Goal: Transaction & Acquisition: Purchase product/service

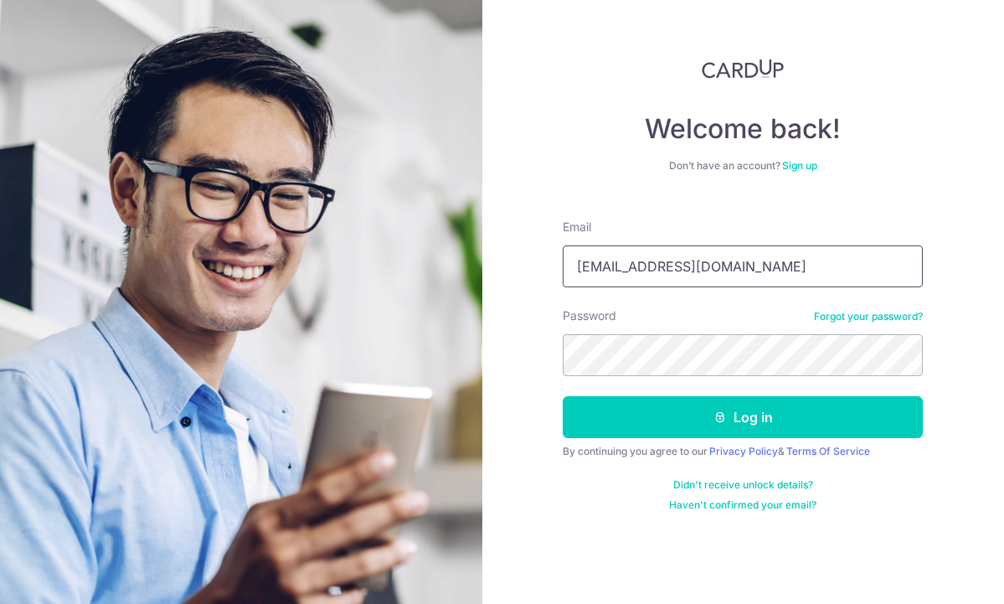
type input "ting89@gmail.com"
click at [743, 417] on button "Log in" at bounding box center [743, 417] width 360 height 42
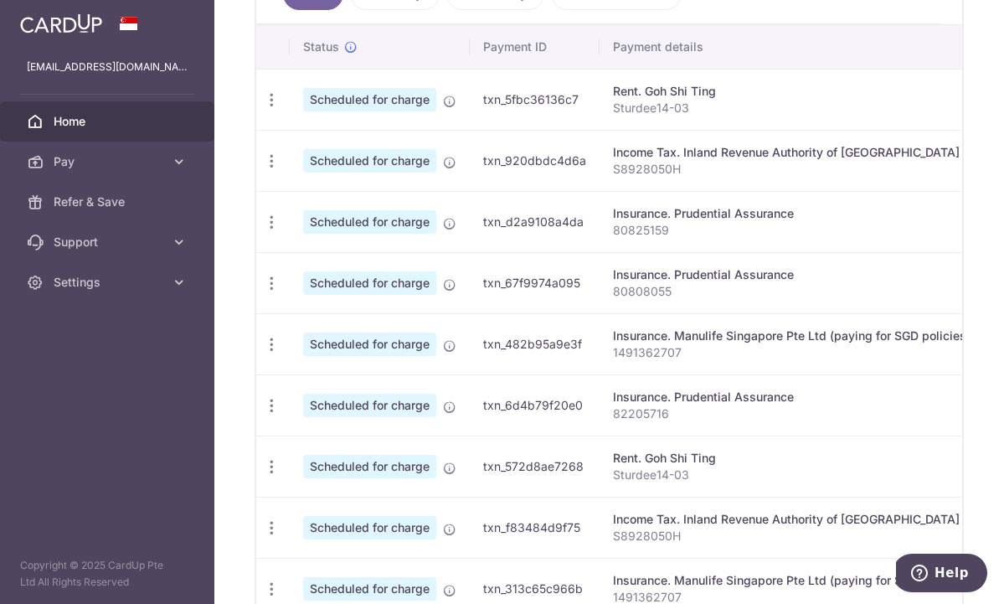
scroll to position [534, 0]
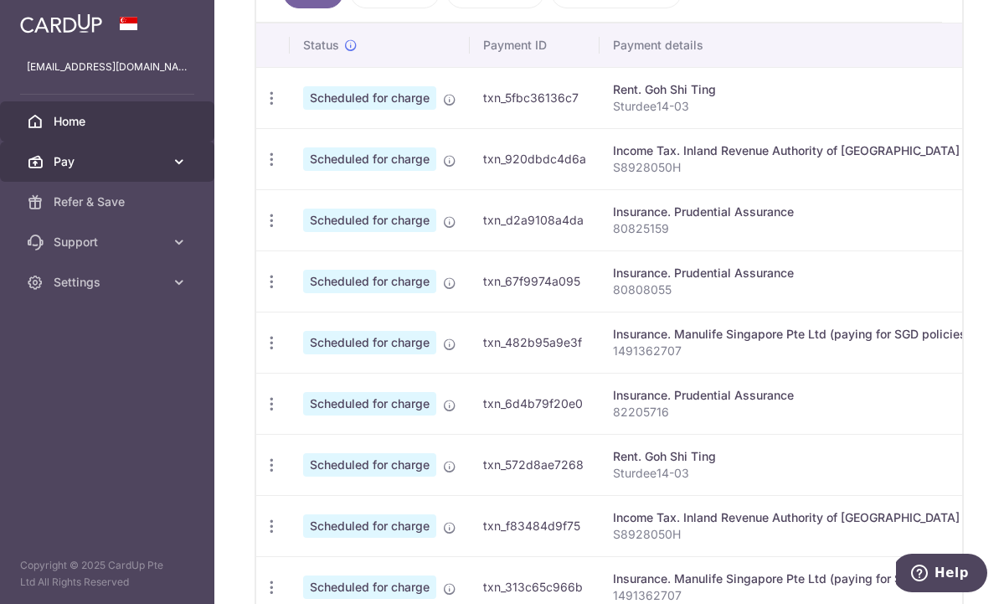
click at [157, 166] on span "Pay" at bounding box center [109, 161] width 111 height 17
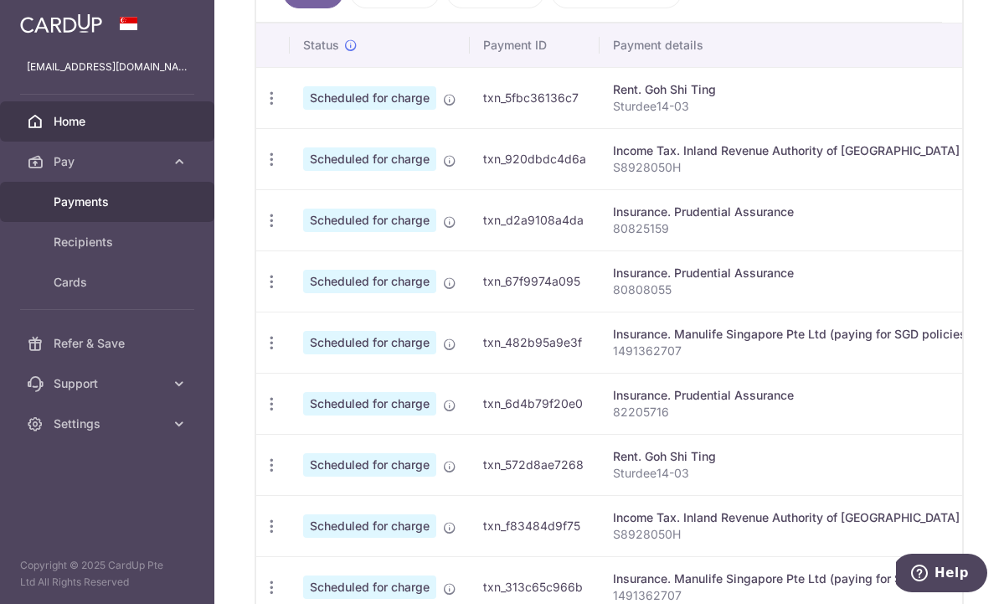
click at [109, 213] on link "Payments" at bounding box center [107, 202] width 214 height 40
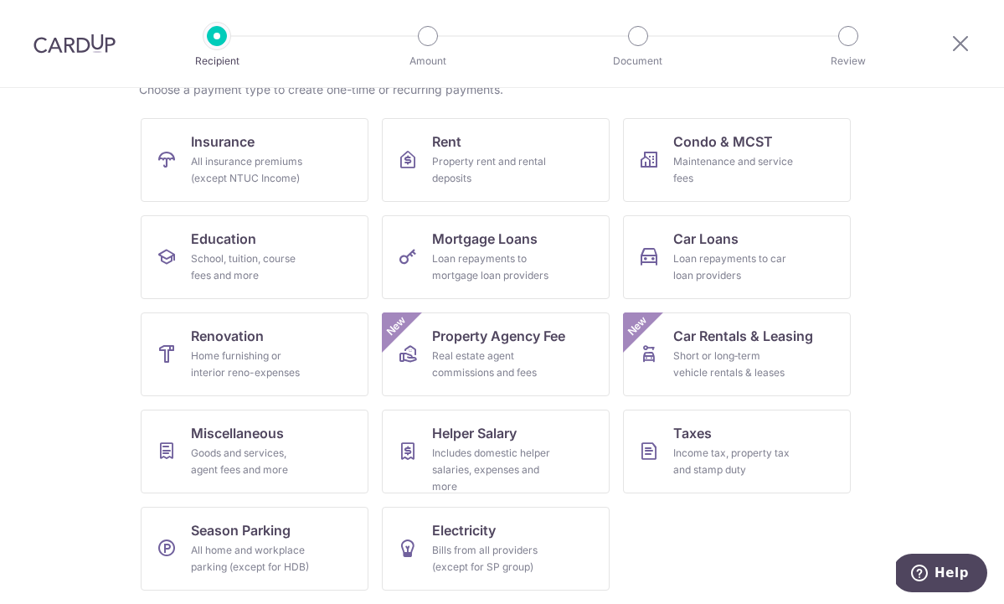
scroll to position [146, 0]
click at [526, 185] on div "Property rent and rental deposits" at bounding box center [492, 169] width 121 height 33
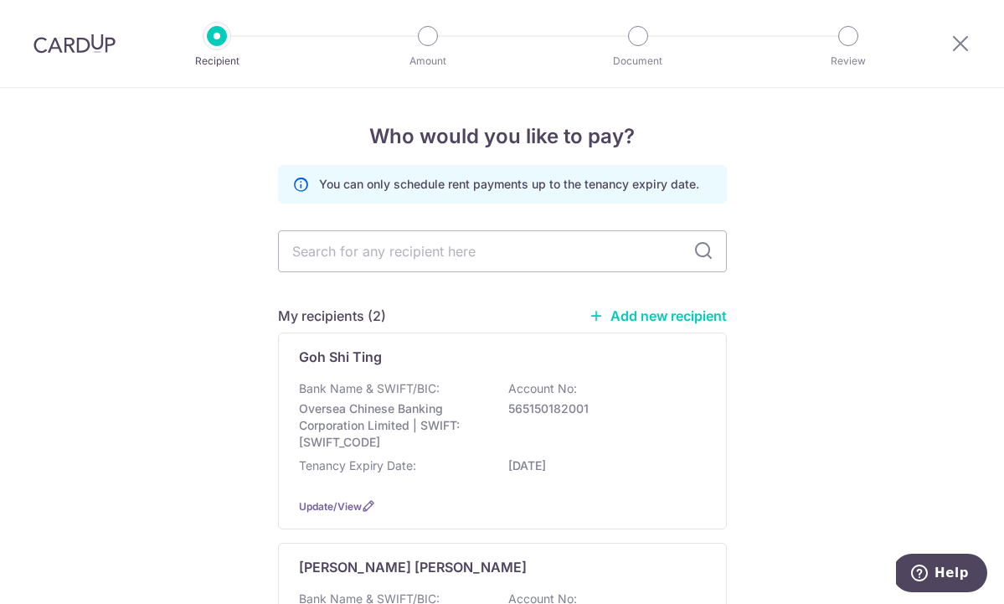
click at [683, 317] on link "Add new recipient" at bounding box center [658, 315] width 138 height 17
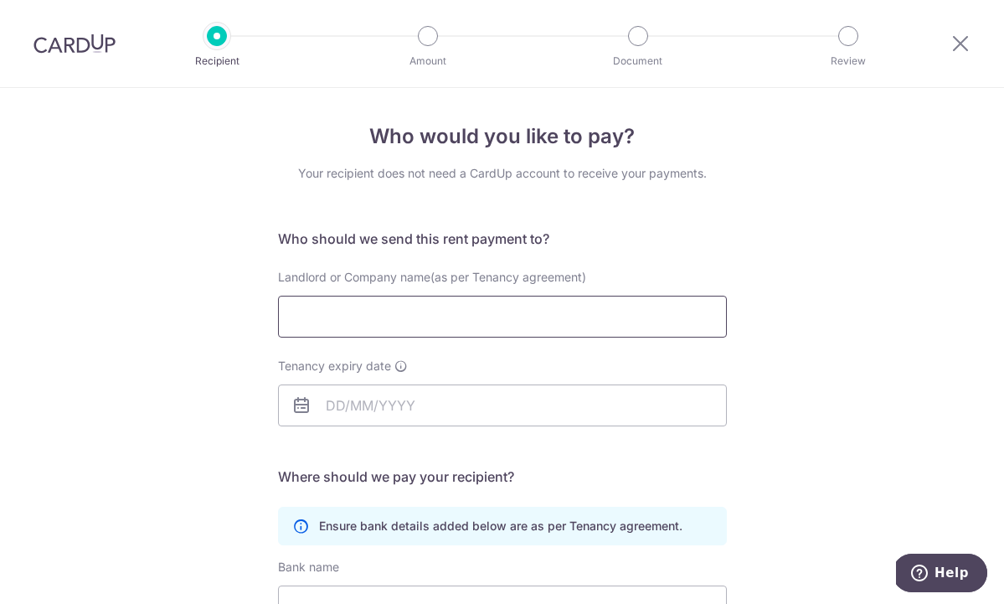
click at [588, 316] on input "Landlord or Company name(as per Tenancy agreement)" at bounding box center [502, 317] width 449 height 42
click at [528, 314] on input "Landlord or Company name(as per Tenancy agreement)" at bounding box center [502, 317] width 449 height 42
type input "ONE JALAN BESAR PTE LTD"
click at [541, 408] on input "Tenancy expiry date" at bounding box center [502, 405] width 449 height 42
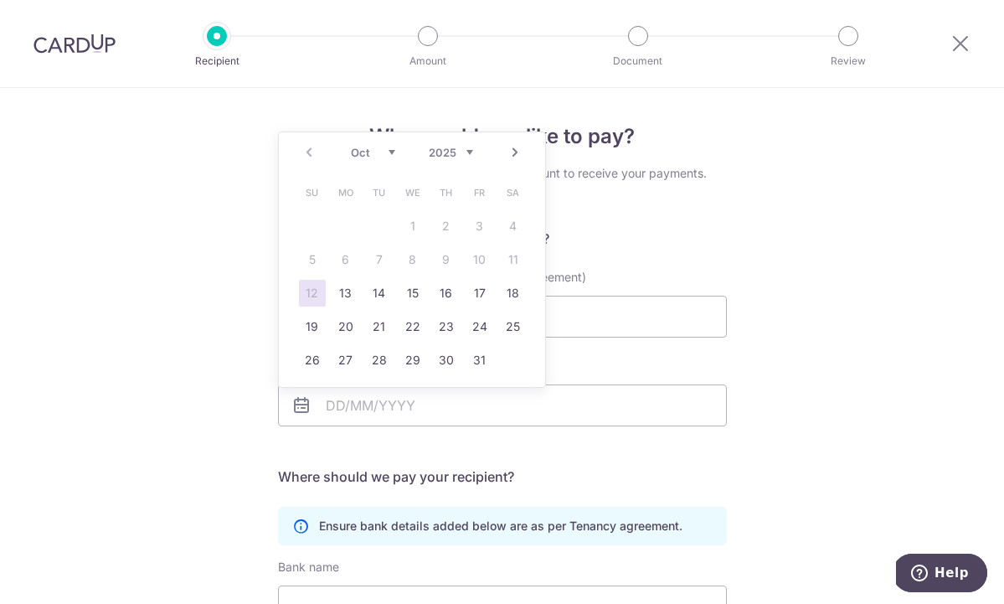
click at [516, 154] on link "Next" at bounding box center [515, 152] width 20 height 20
click at [512, 157] on link "Next" at bounding box center [515, 152] width 20 height 20
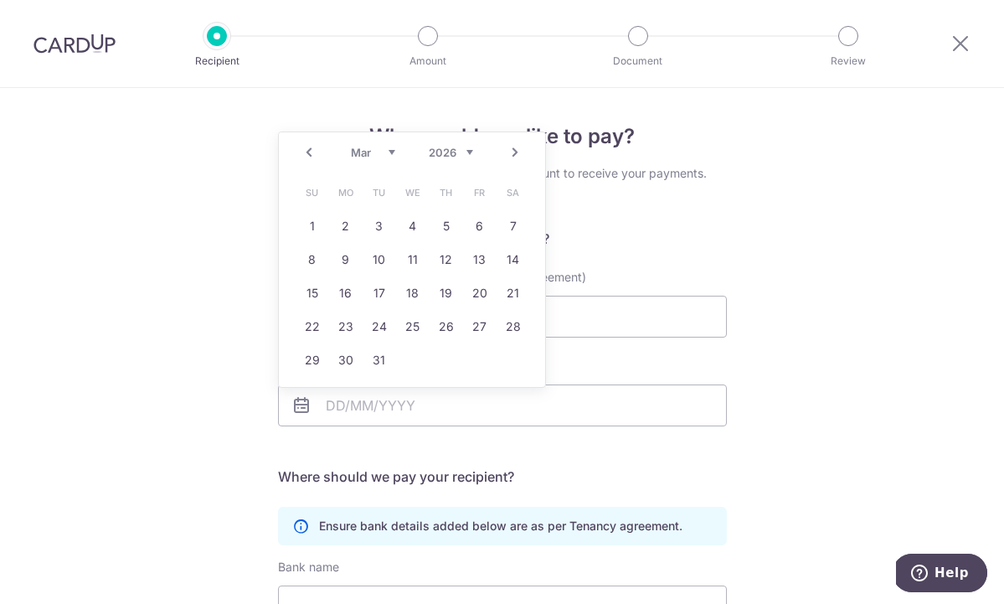
click at [512, 157] on link "Next" at bounding box center [515, 152] width 20 height 20
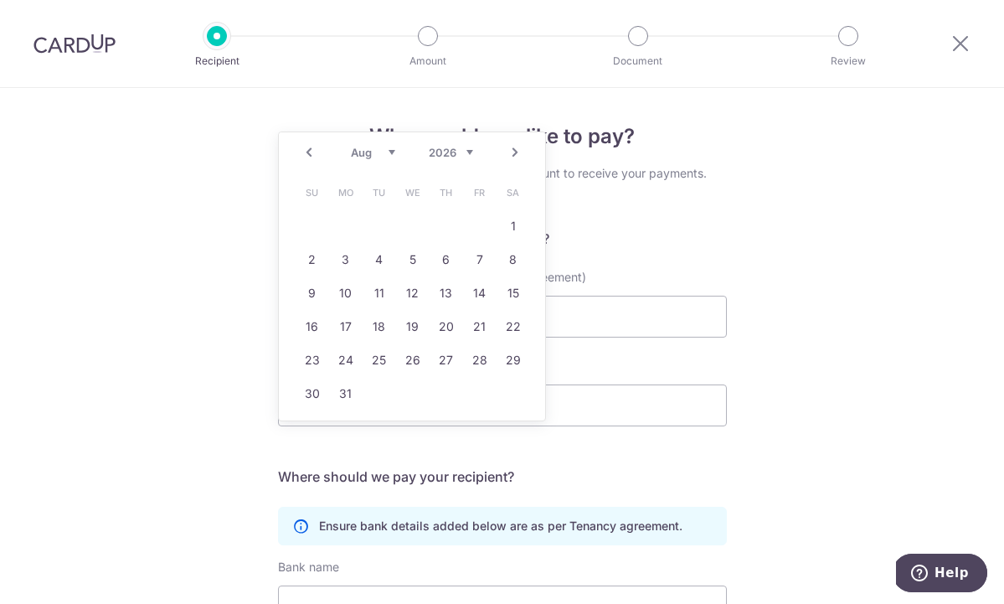
click at [512, 157] on link "Next" at bounding box center [515, 152] width 20 height 20
click at [311, 327] on link "20" at bounding box center [312, 326] width 27 height 27
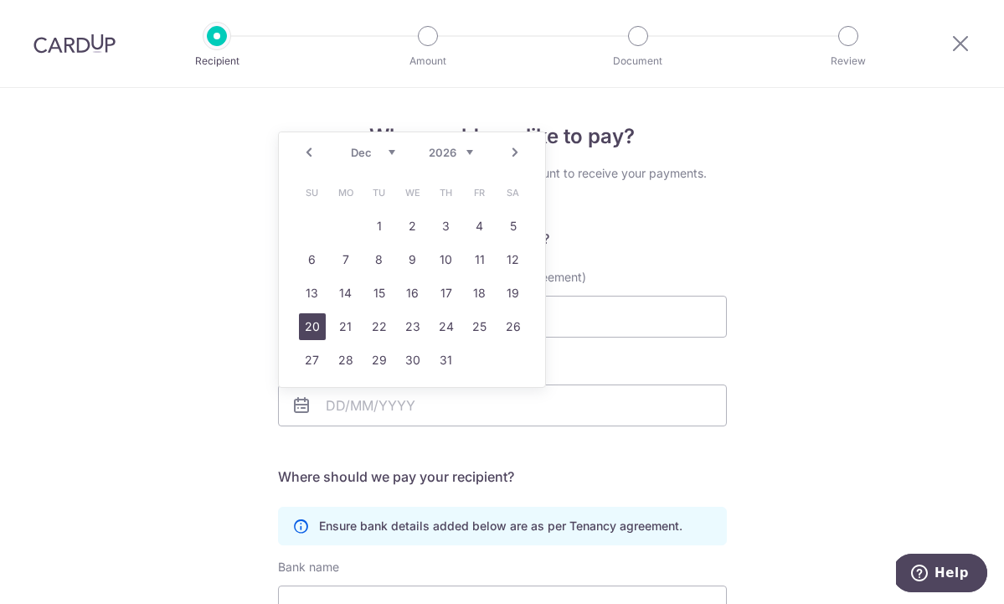
type input "20/12/2026"
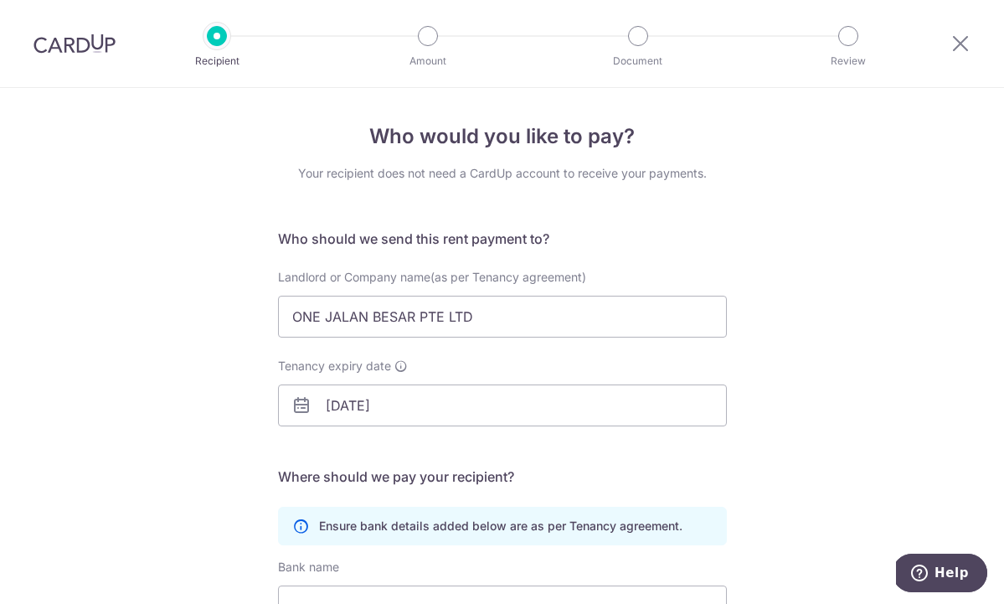
click at [207, 309] on div "Who would you like to pay? Your recipient does not need a CardUp account to rec…" at bounding box center [502, 486] width 1004 height 797
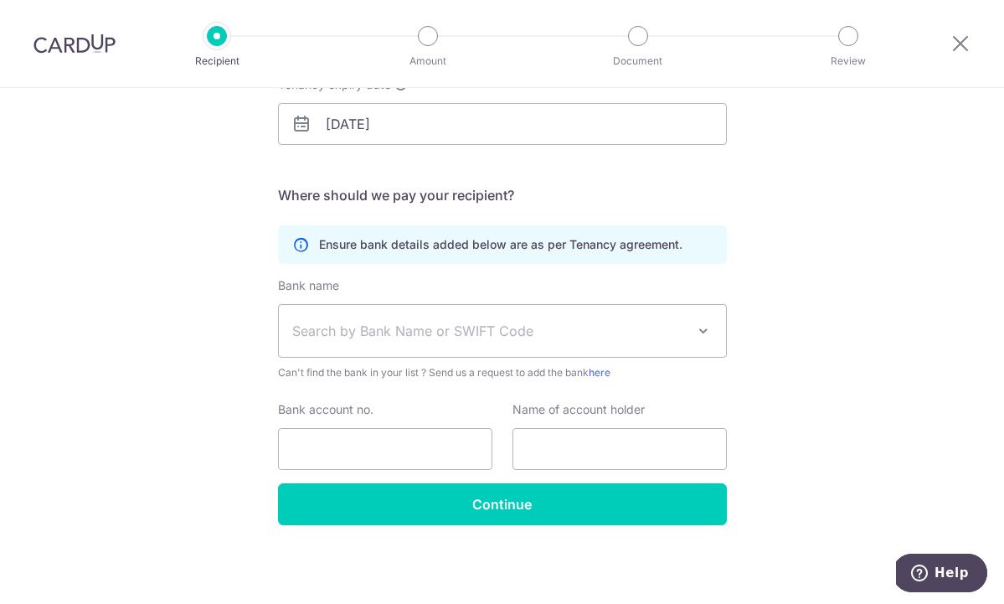
scroll to position [281, 0]
click at [440, 337] on span "Search by Bank Name or SWIFT Code" at bounding box center [488, 331] width 393 height 20
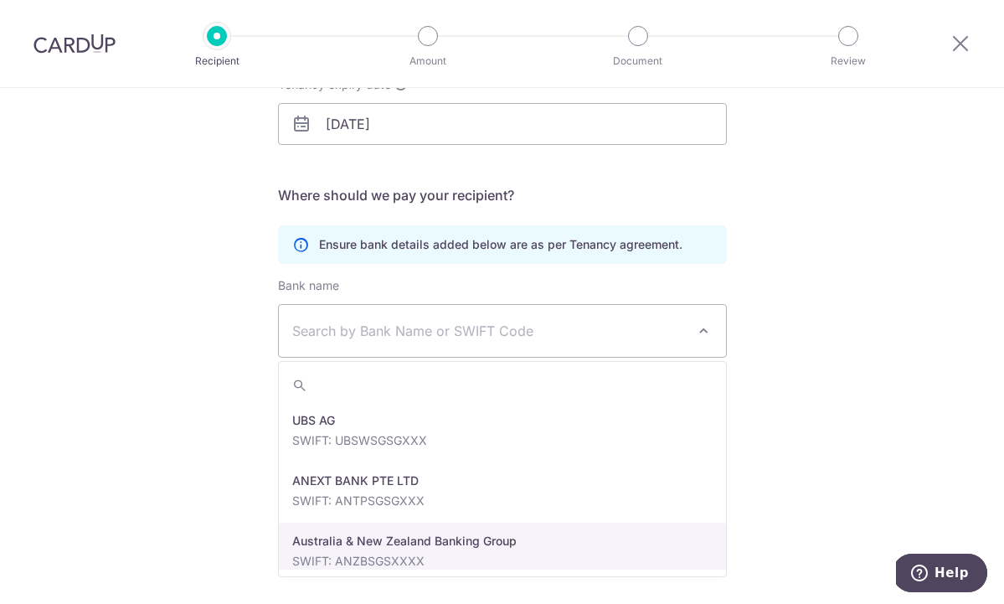
click at [582, 329] on span "Search by Bank Name or SWIFT Code" at bounding box center [488, 331] width 393 height 20
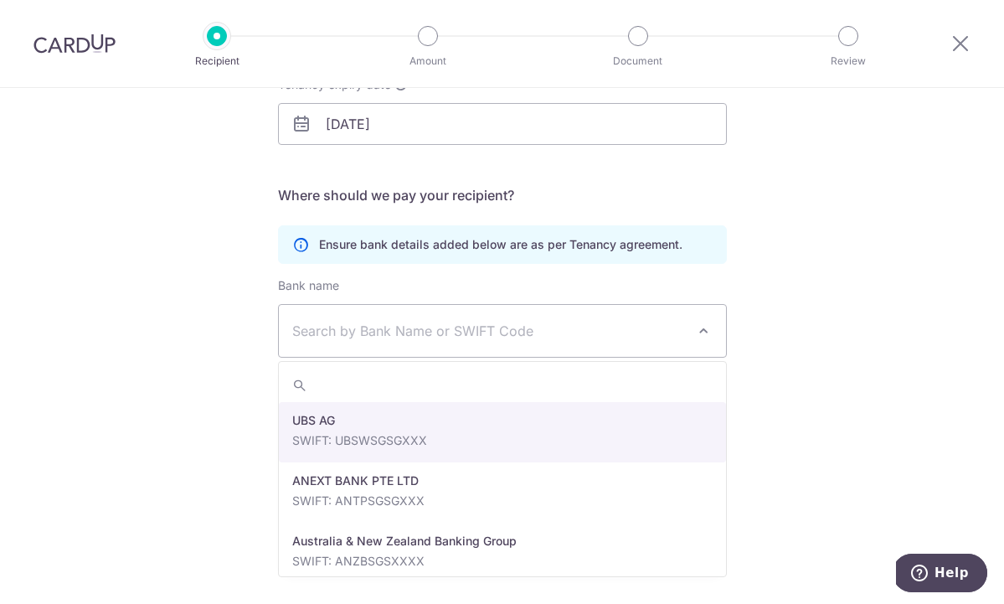
click at [582, 329] on span "Search by Bank Name or SWIFT Code" at bounding box center [488, 331] width 393 height 20
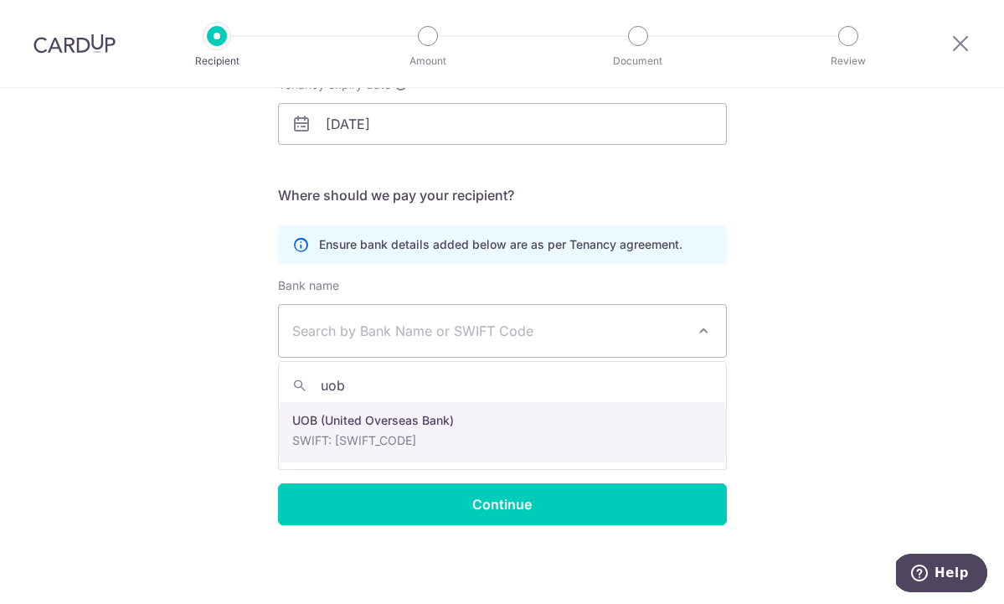
type input "uob"
select select "18"
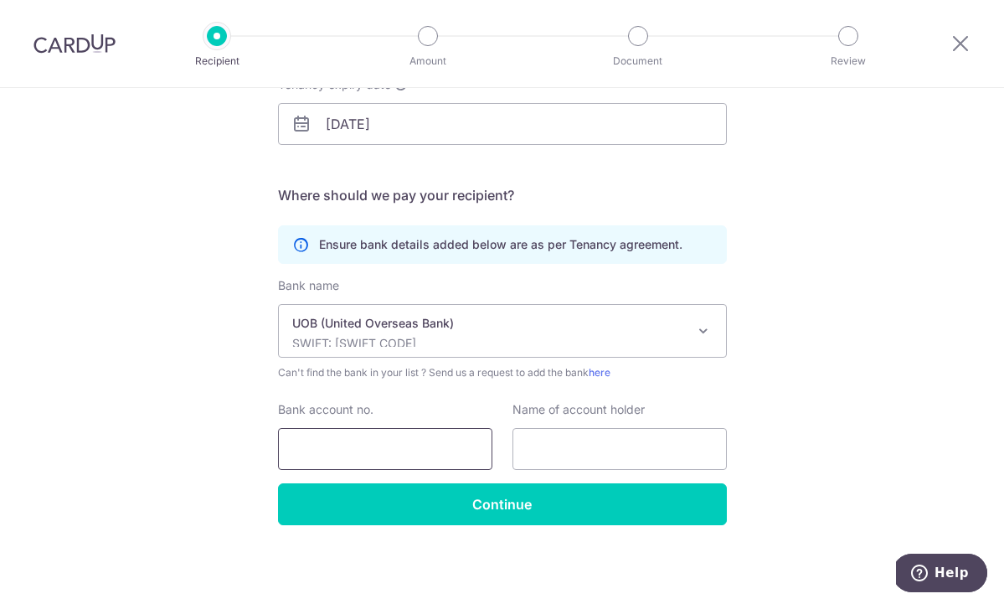
click at [442, 456] on input "Bank account no." at bounding box center [385, 449] width 214 height 42
paste input "324-316-893-5"
type input "324-316-893-5"
click at [571, 455] on input "text" at bounding box center [619, 449] width 214 height 42
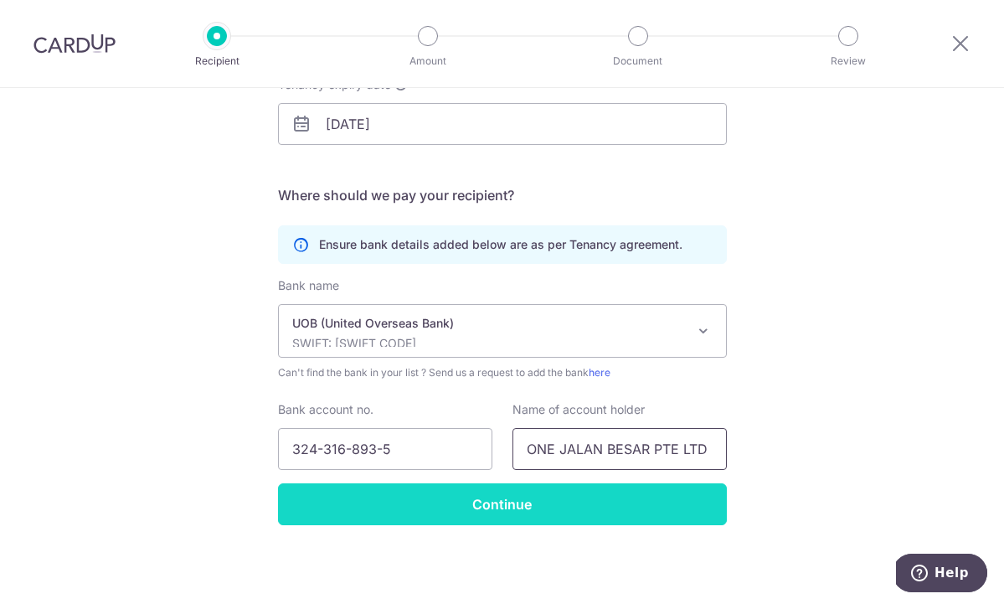
type input "ONE JALAN BESAR PTE LTD"
click at [468, 512] on input "Continue" at bounding box center [502, 504] width 449 height 42
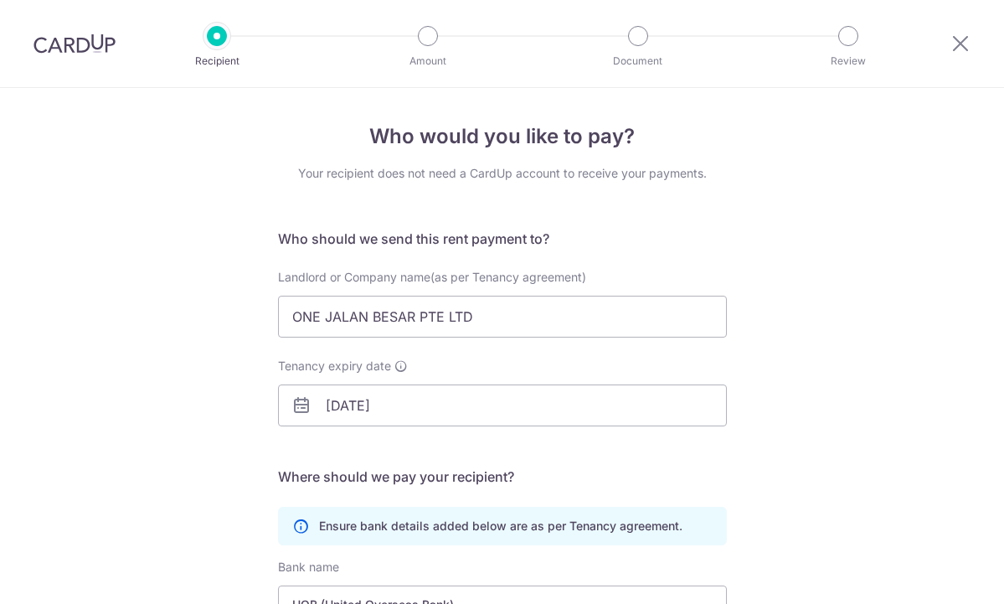
scroll to position [321, 0]
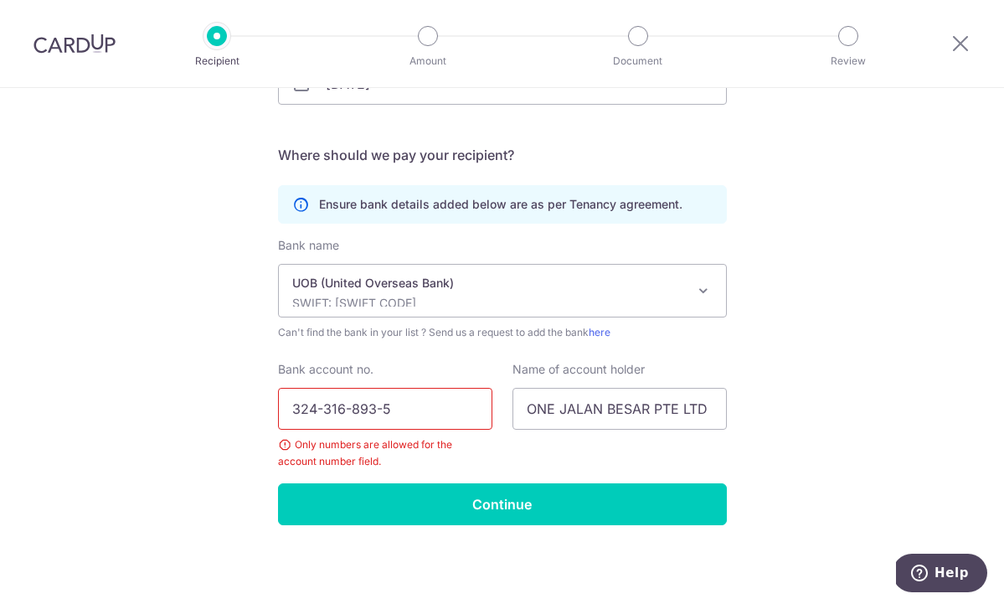
click at [382, 407] on input "324-316-893-5" at bounding box center [385, 409] width 214 height 42
click at [352, 409] on input "324-316-8935" at bounding box center [385, 409] width 214 height 42
click at [327, 405] on input "324-3168935" at bounding box center [385, 409] width 214 height 42
click at [325, 405] on input "324-3168935" at bounding box center [385, 409] width 214 height 42
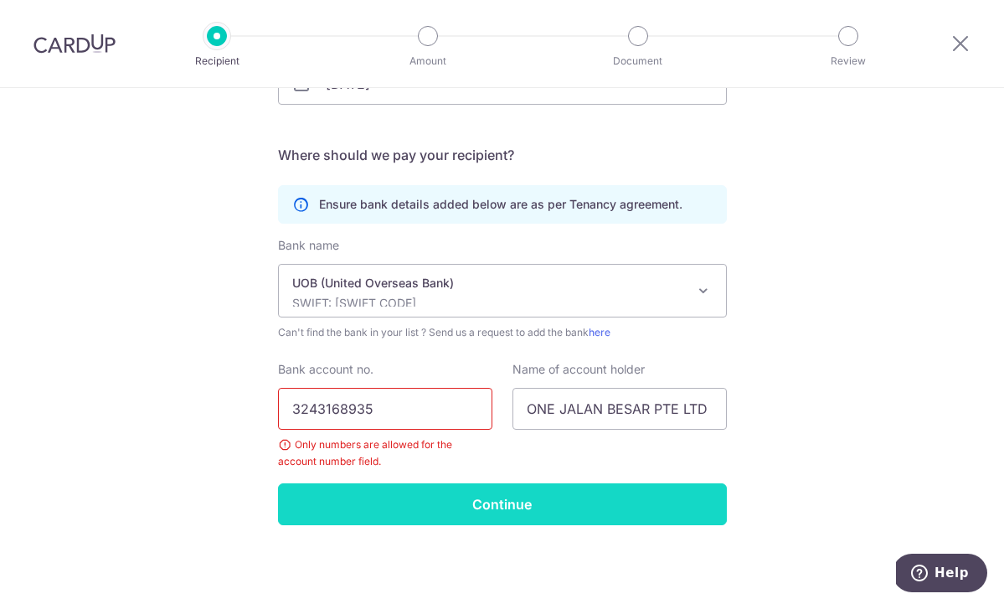
type input "3243168935"
click at [476, 513] on input "Continue" at bounding box center [502, 504] width 449 height 42
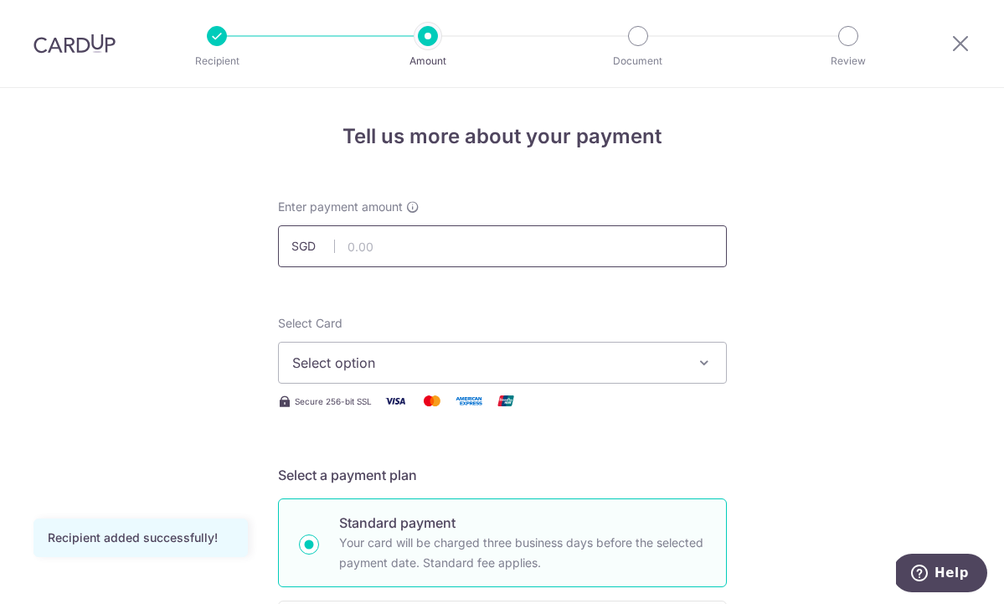
click at [464, 239] on input "text" at bounding box center [502, 246] width 449 height 42
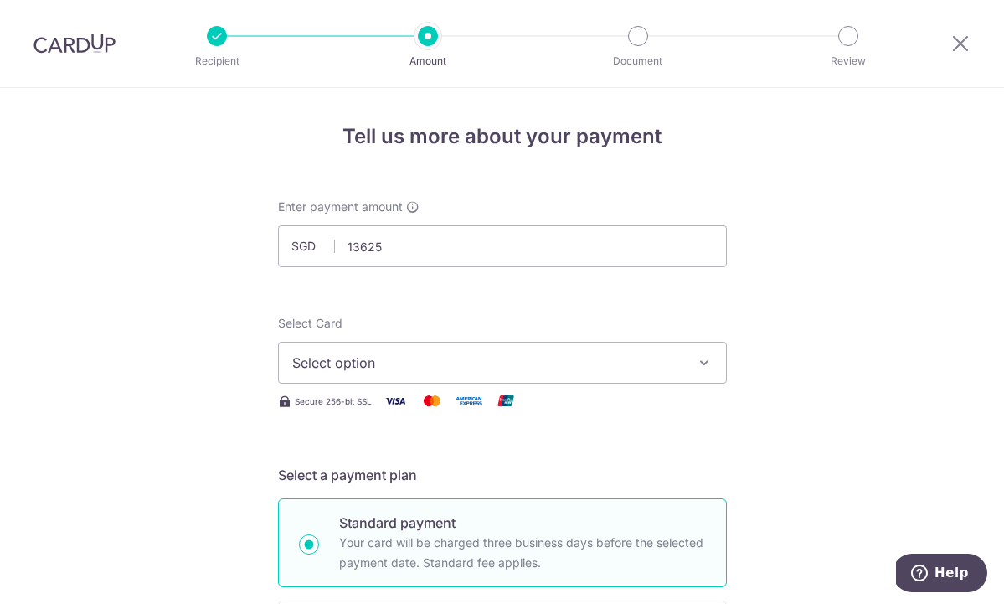
type input "13,625.00"
click at [366, 369] on span "Select option" at bounding box center [487, 362] width 390 height 20
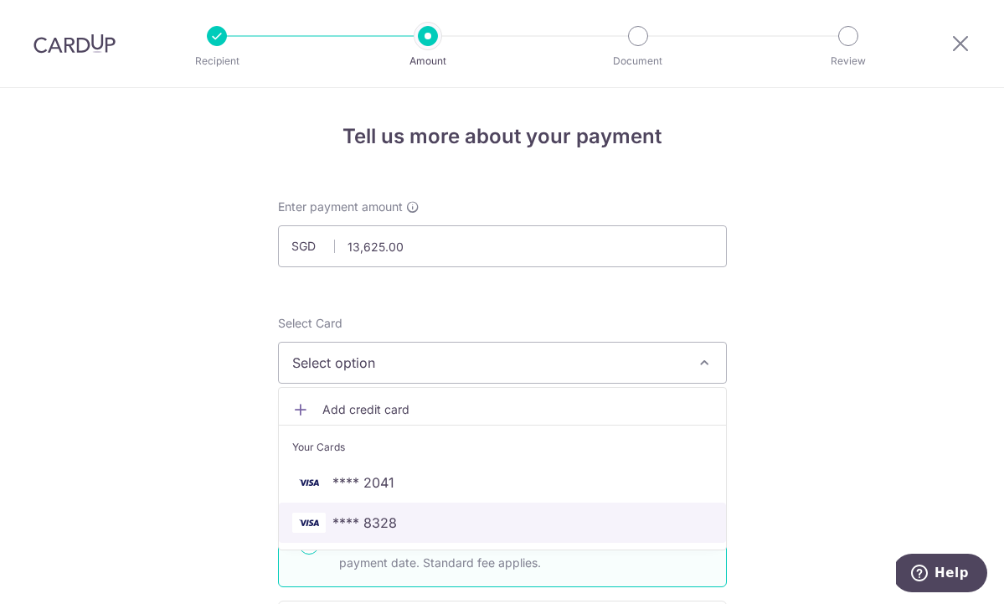
click at [373, 525] on span "**** 8328" at bounding box center [364, 522] width 64 height 20
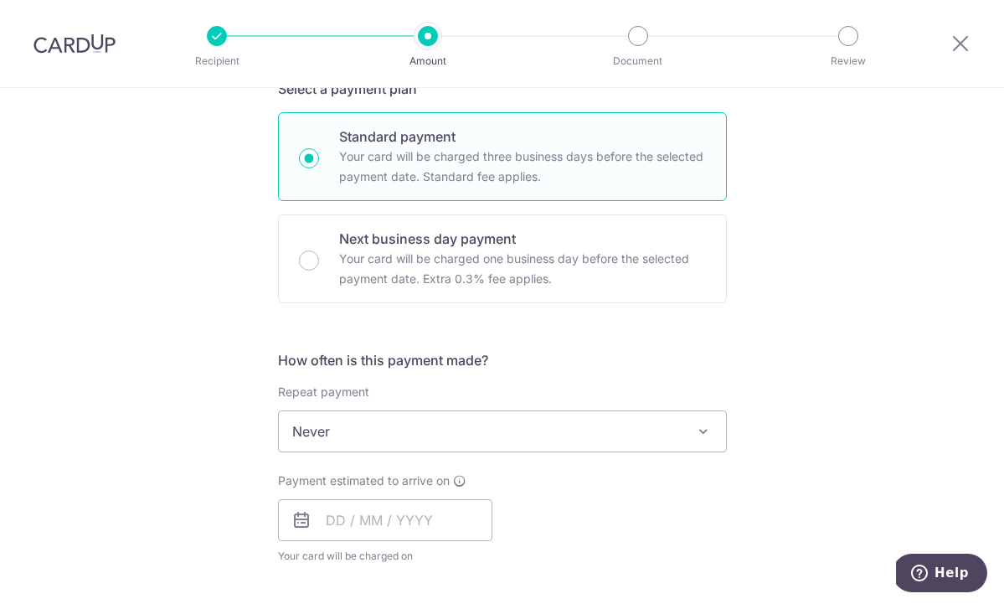
scroll to position [385, 0]
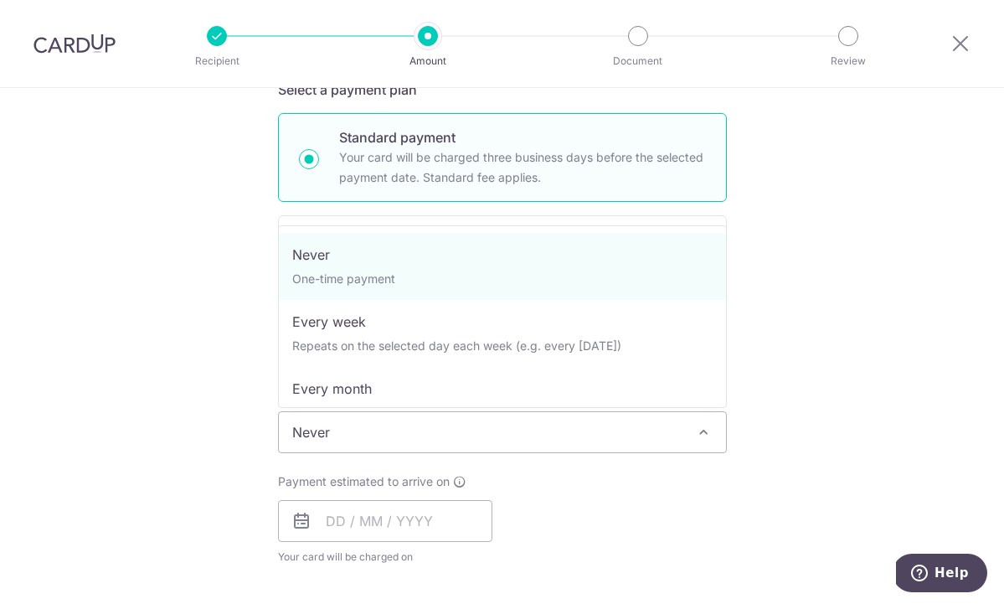
click at [667, 440] on span "Never" at bounding box center [502, 432] width 447 height 40
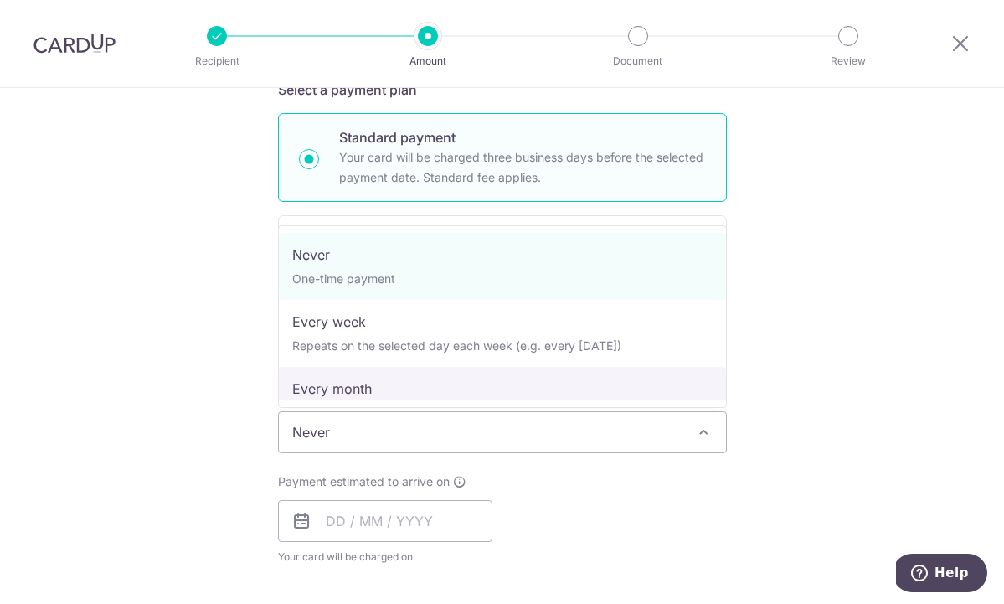
select select "3"
type input "20/12/2026"
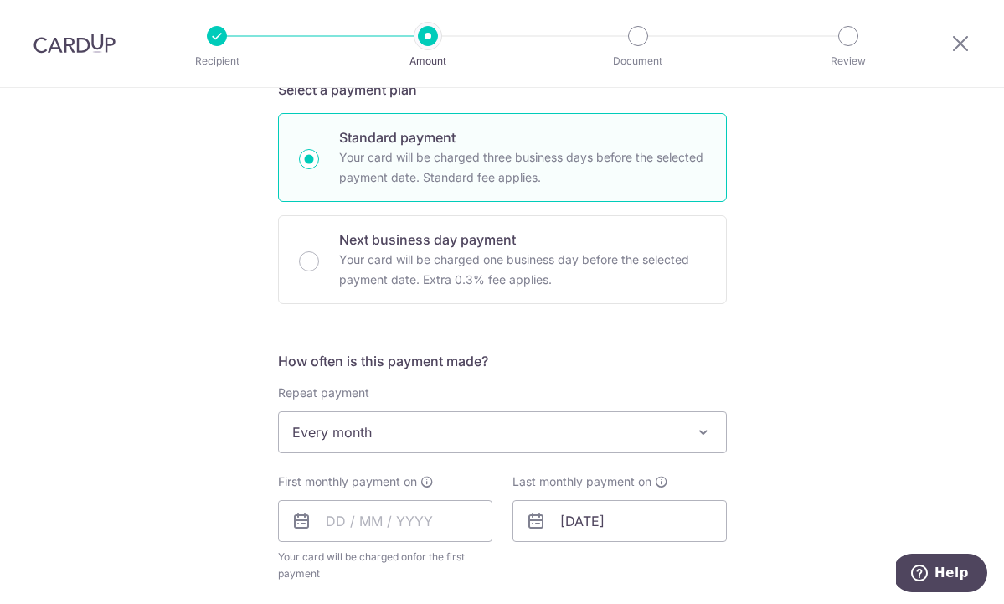
click at [758, 362] on div "Tell us more about your payment Enter payment amount SGD 13,625.00 13625.00 Rec…" at bounding box center [502, 468] width 1004 height 1531
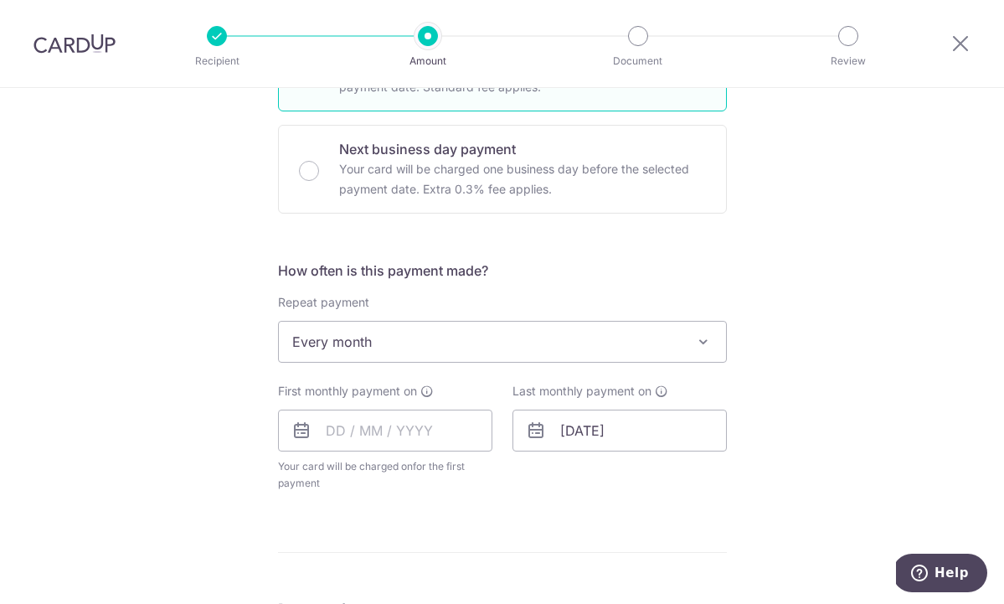
scroll to position [472, 0]
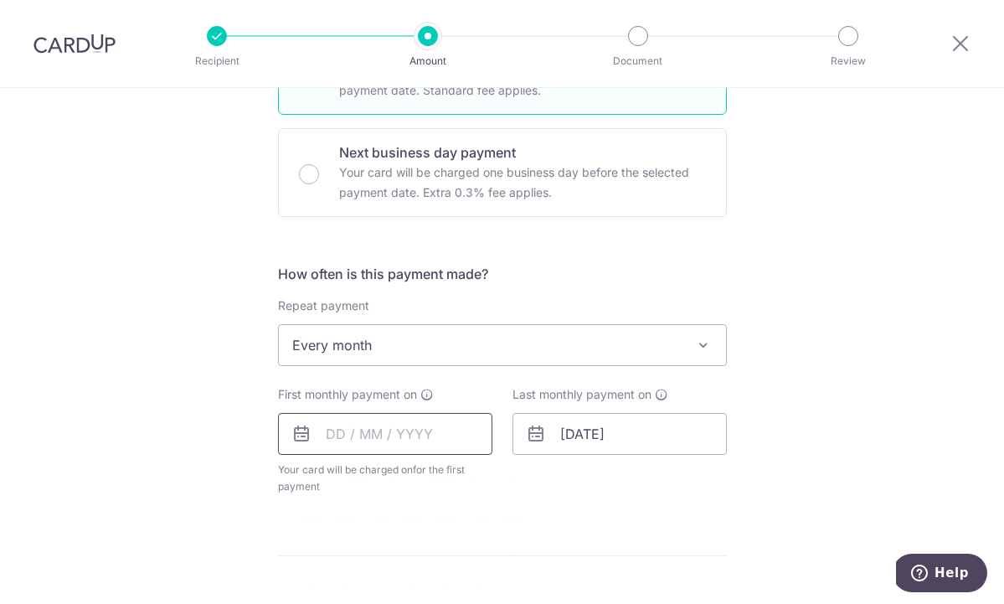
click at [422, 442] on input "text" at bounding box center [385, 434] width 214 height 42
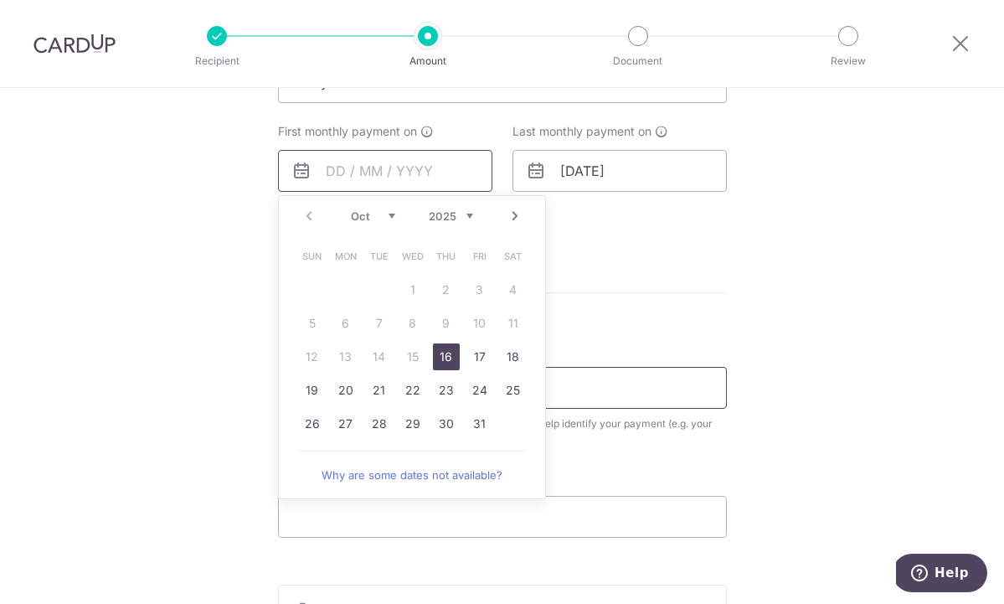
scroll to position [736, 0]
click at [512, 213] on link "Next" at bounding box center [515, 215] width 20 height 20
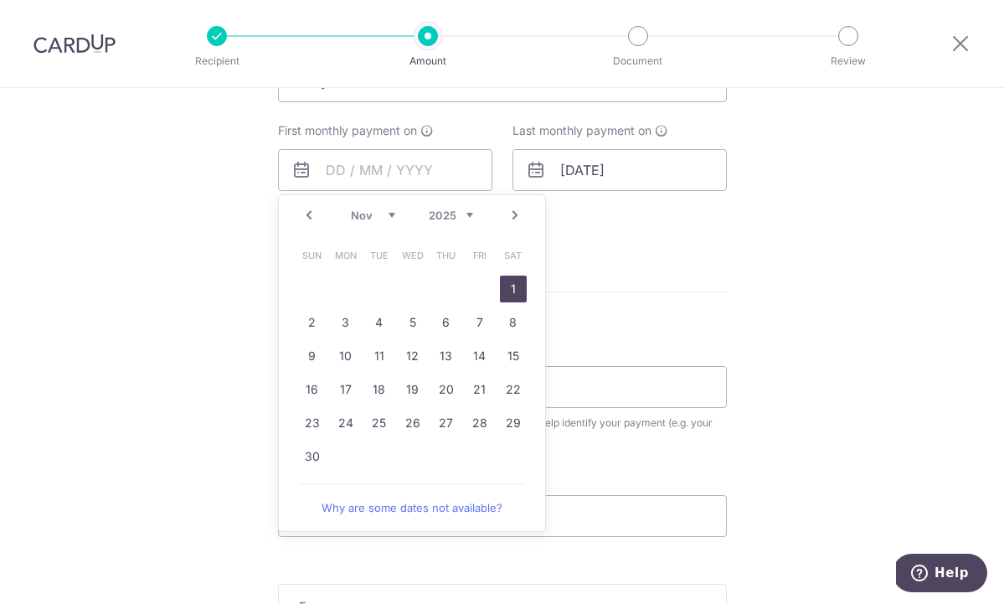
click at [518, 287] on link "1" at bounding box center [513, 288] width 27 height 27
type input "[DATE]"
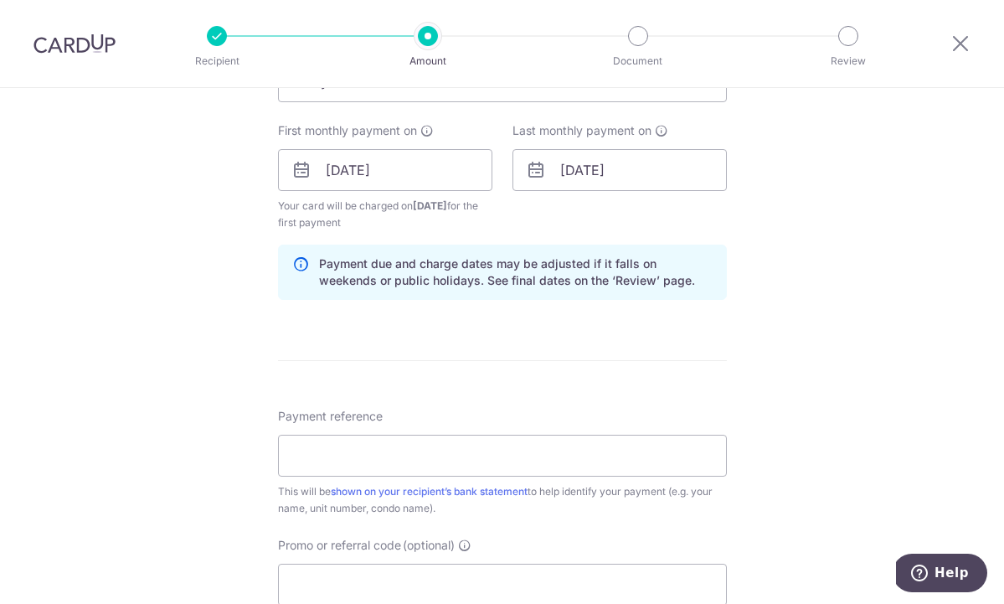
click at [623, 206] on div "Last monthly payment on 20/12/2026" at bounding box center [619, 176] width 234 height 109
click at [528, 169] on icon at bounding box center [536, 170] width 20 height 20
click at [558, 171] on input "20/12/2026" at bounding box center [619, 170] width 214 height 42
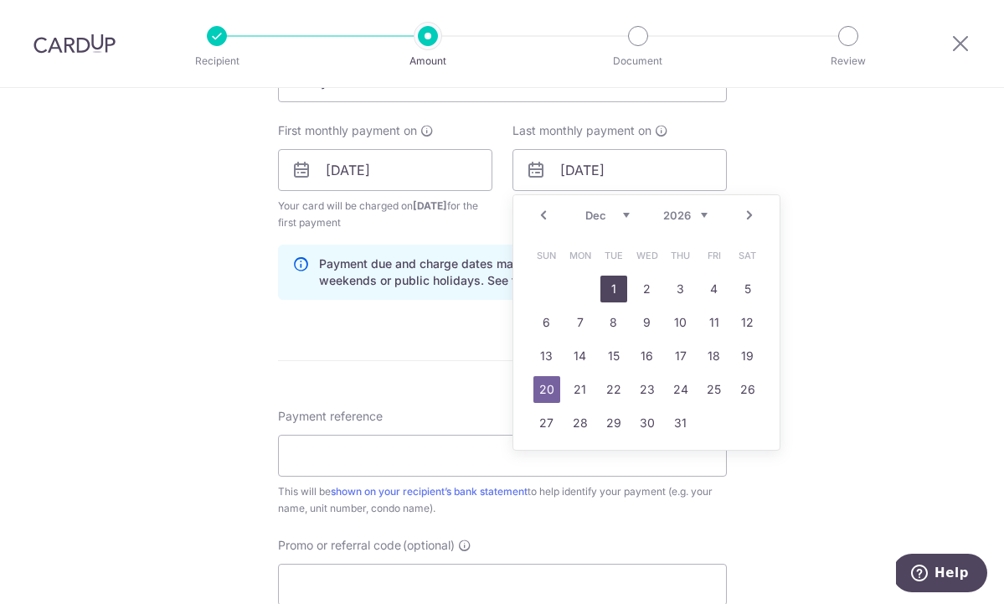
click at [615, 290] on link "1" at bounding box center [613, 288] width 27 height 27
type input "[DATE]"
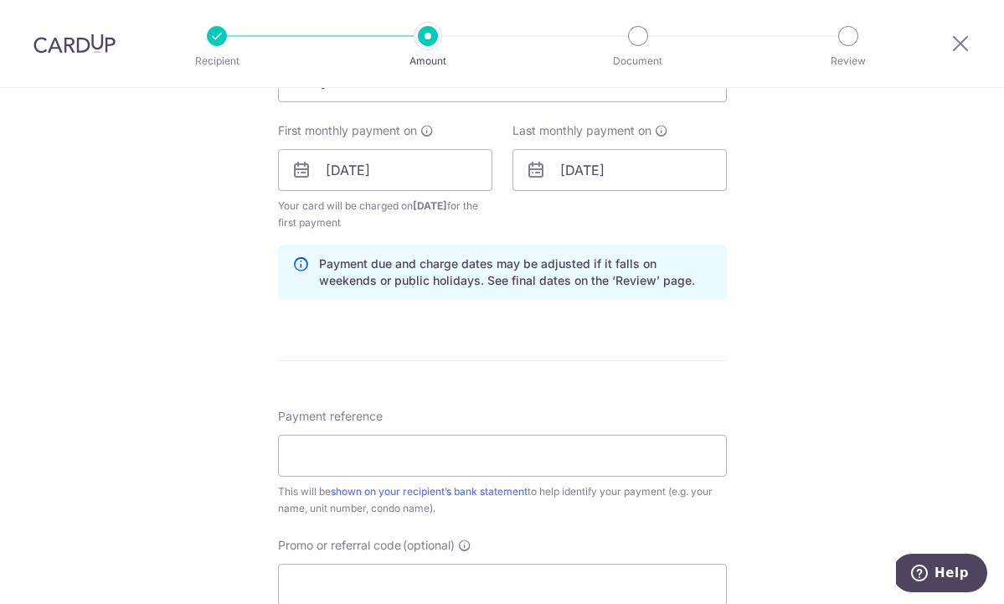
click at [630, 227] on div "Last monthly payment on 01/12/2026 Prev Next Jan Feb Mar Apr May Jun Jul Aug Se…" at bounding box center [619, 176] width 234 height 109
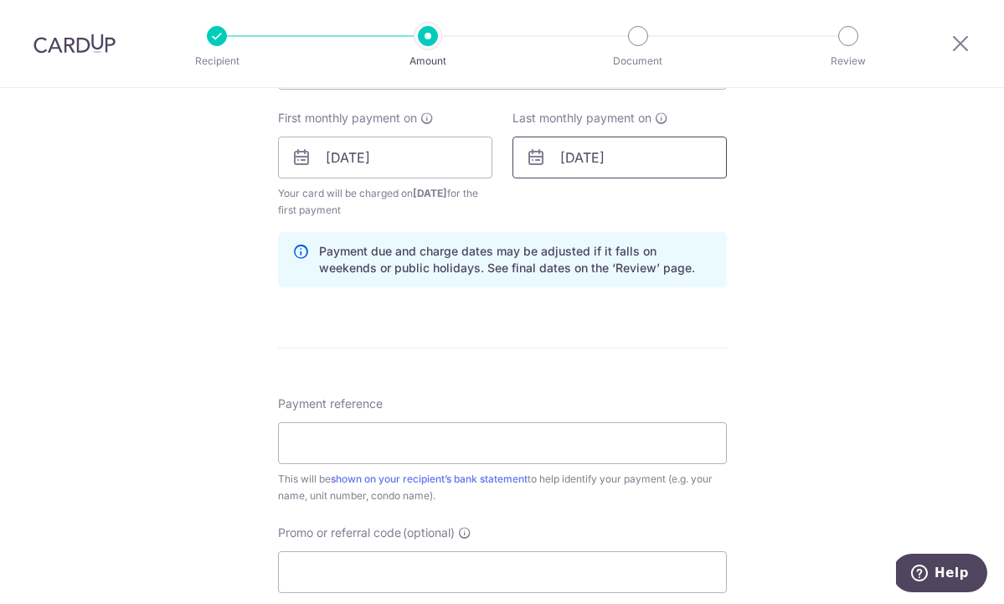
scroll to position [748, 0]
click at [541, 158] on icon at bounding box center [536, 158] width 20 height 20
click at [531, 158] on icon at bounding box center [536, 158] width 20 height 20
click at [592, 170] on input "01/12/2026" at bounding box center [619, 158] width 214 height 42
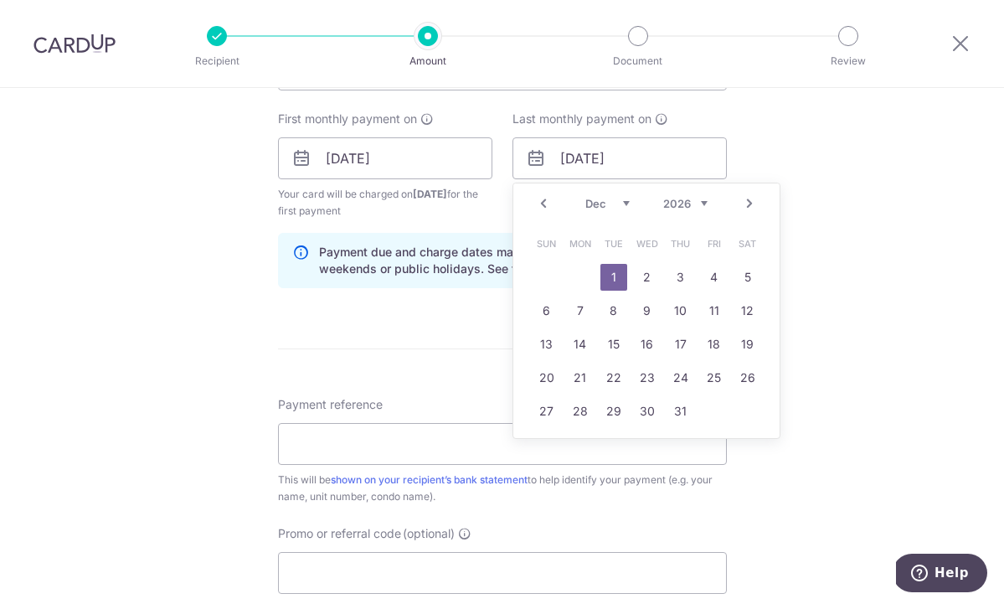
click at [469, 234] on div "Payment due and charge dates may be adjusted if it falls on weekends or public …" at bounding box center [502, 260] width 449 height 55
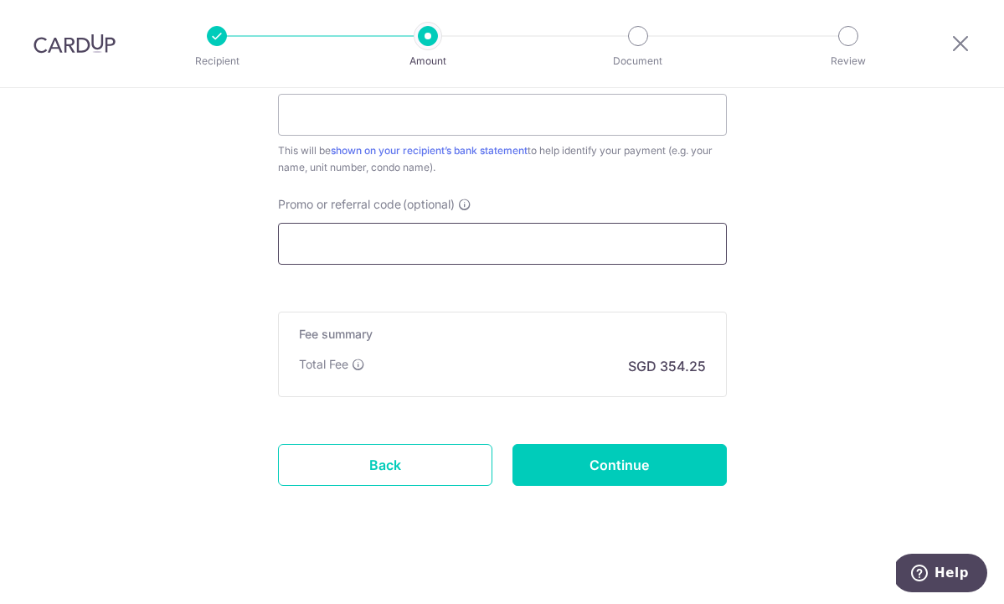
scroll to position [1042, 0]
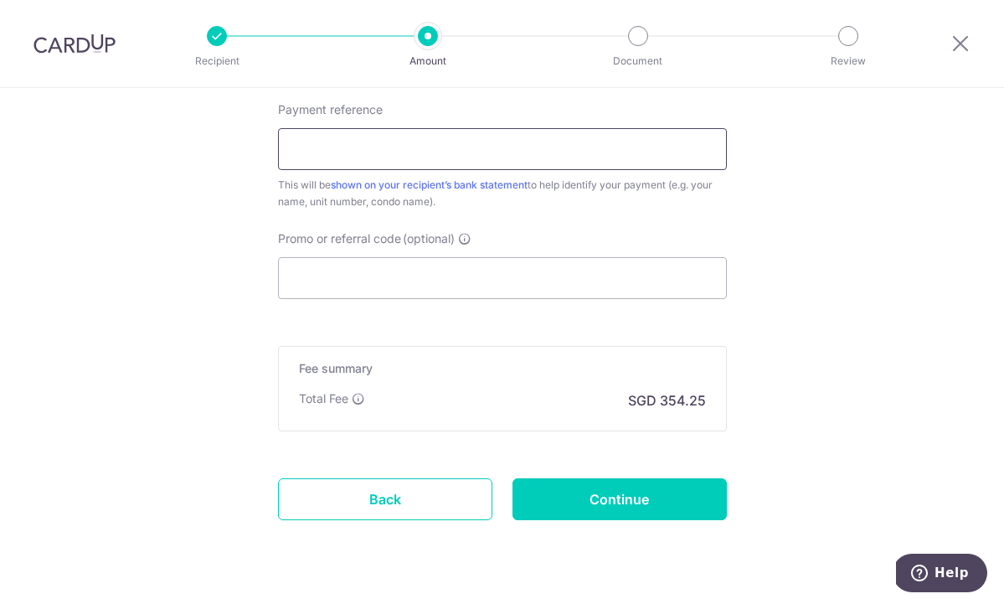
click at [474, 163] on input "Payment reference" at bounding box center [502, 149] width 449 height 42
type input "316 Jalan Besar IQ Fightclub"
click at [368, 265] on input "Promo or referral code (optional)" at bounding box center [502, 278] width 449 height 42
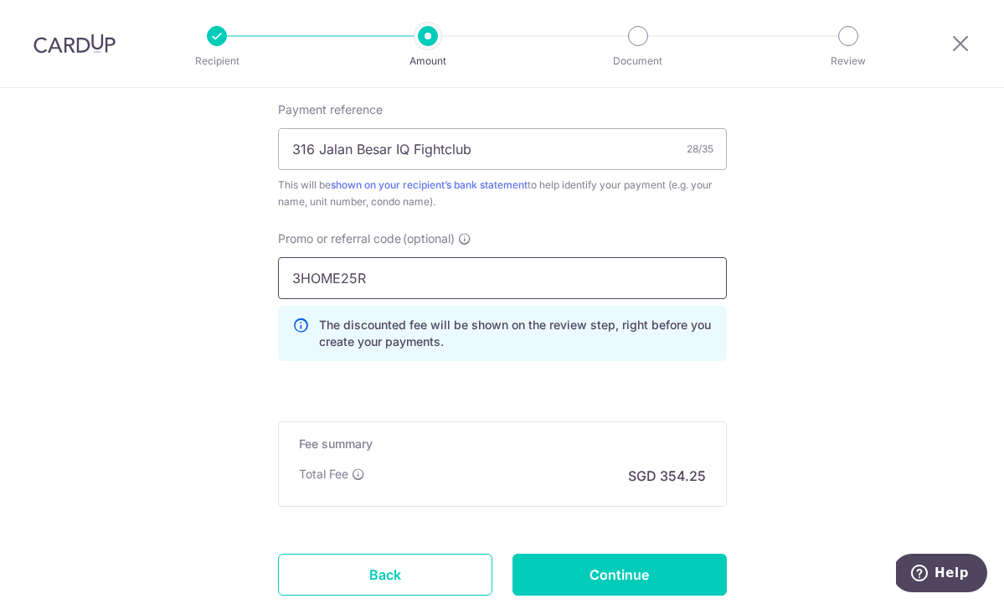
type input "3HOME25R"
click at [706, 371] on div "Promo or referral code (optional) 3HOME25R The discounted fee will be shown on …" at bounding box center [502, 302] width 469 height 144
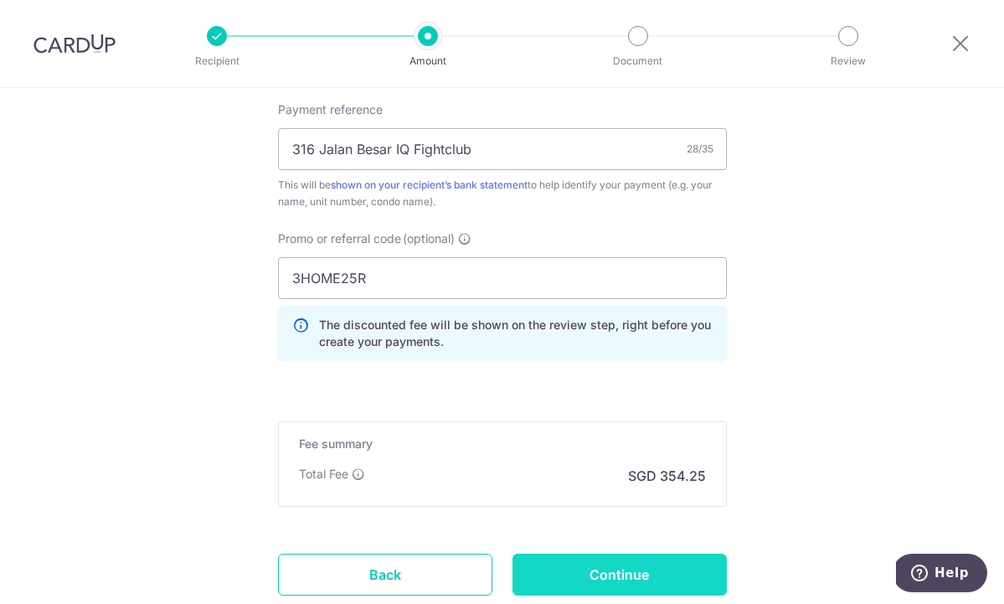
click at [625, 579] on input "Continue" at bounding box center [619, 574] width 214 height 42
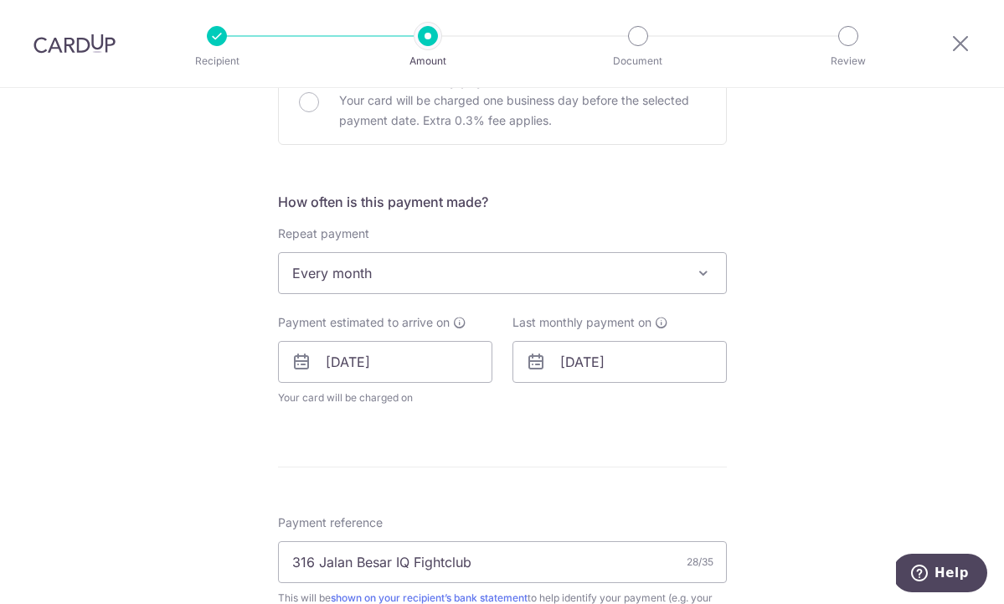
scroll to position [543, 0]
click at [538, 367] on icon at bounding box center [536, 363] width 20 height 20
click at [566, 363] on input "[DATE]" at bounding box center [619, 363] width 214 height 42
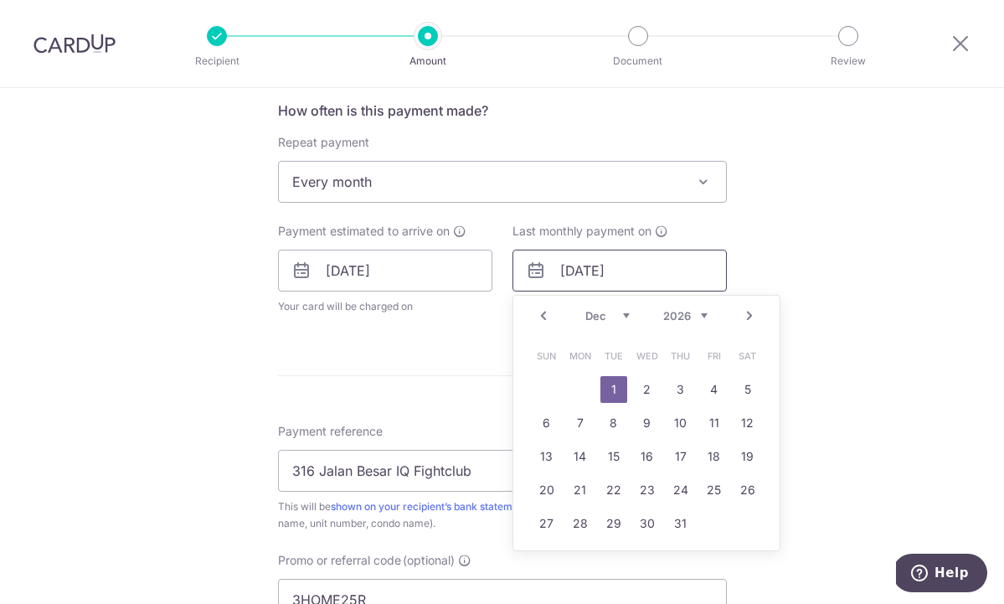
scroll to position [637, 0]
click at [778, 330] on div "Prev Next Jan Feb Mar Apr May Jun [DATE] Aug Sep Oct Nov [DATE] 2026 2027 2028 …" at bounding box center [646, 314] width 266 height 40
click at [439, 383] on form "Enter payment amount SGD 13,625.00 13625.00 Select Card **** 8328 Add credit ca…" at bounding box center [502, 273] width 449 height 1424
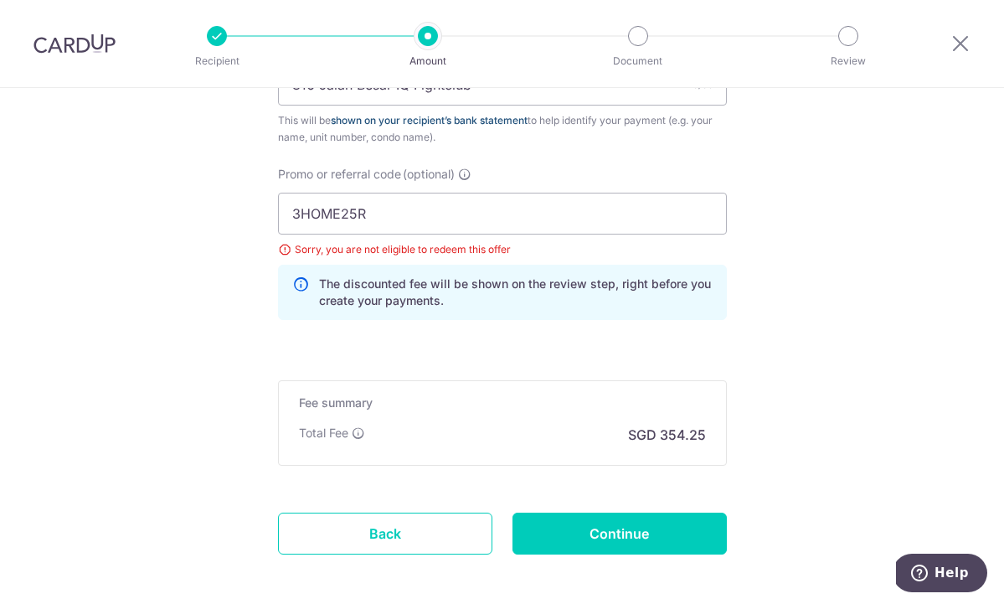
scroll to position [1050, 0]
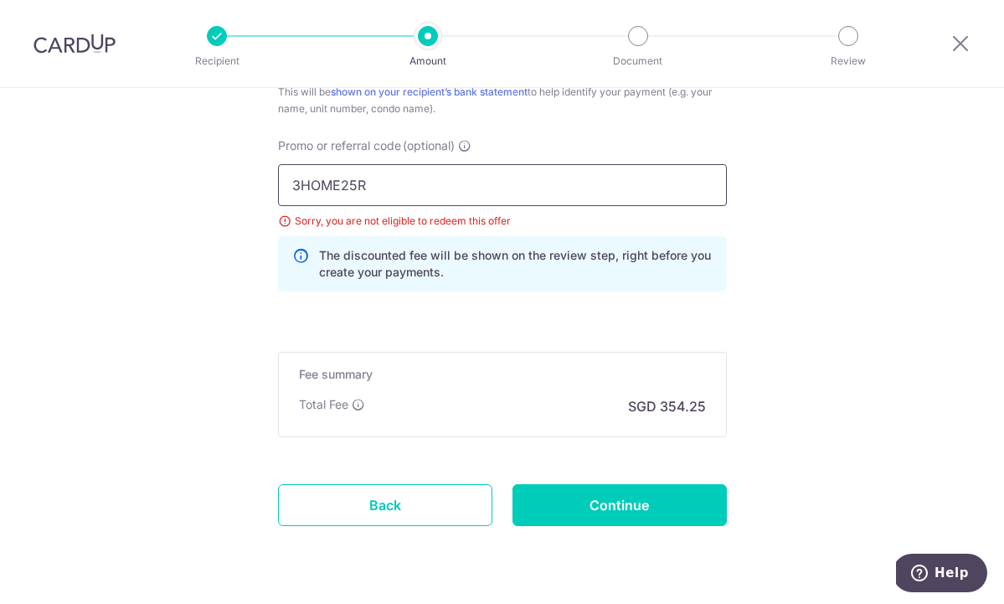
drag, startPoint x: 399, startPoint y: 171, endPoint x: 378, endPoint y: 172, distance: 20.1
click at [378, 172] on input "3HOME25R" at bounding box center [502, 185] width 449 height 42
drag, startPoint x: 384, startPoint y: 188, endPoint x: 224, endPoint y: 184, distance: 159.9
type input "SAVERENT179"
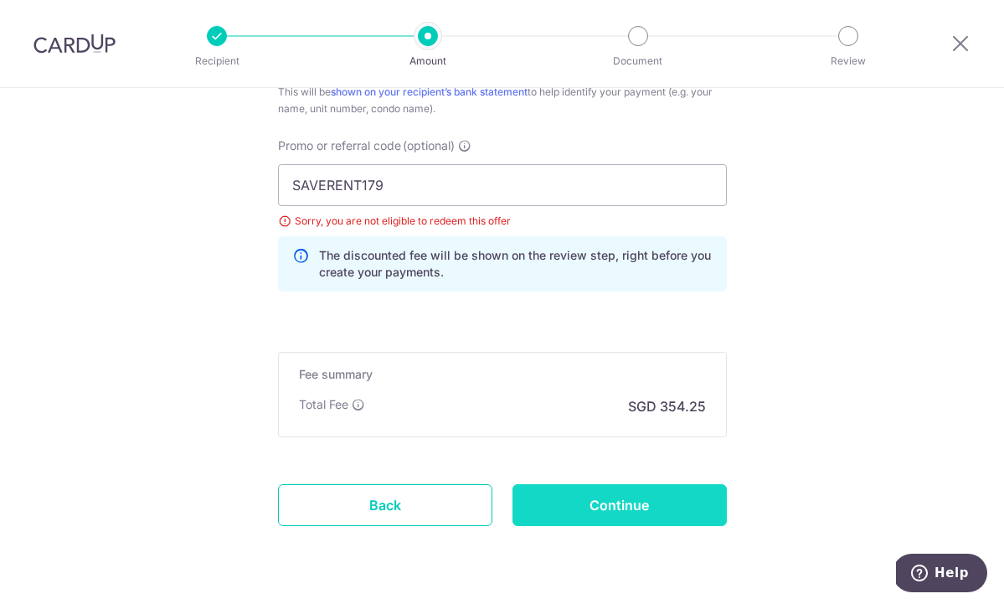
click at [553, 499] on input "Continue" at bounding box center [619, 505] width 214 height 42
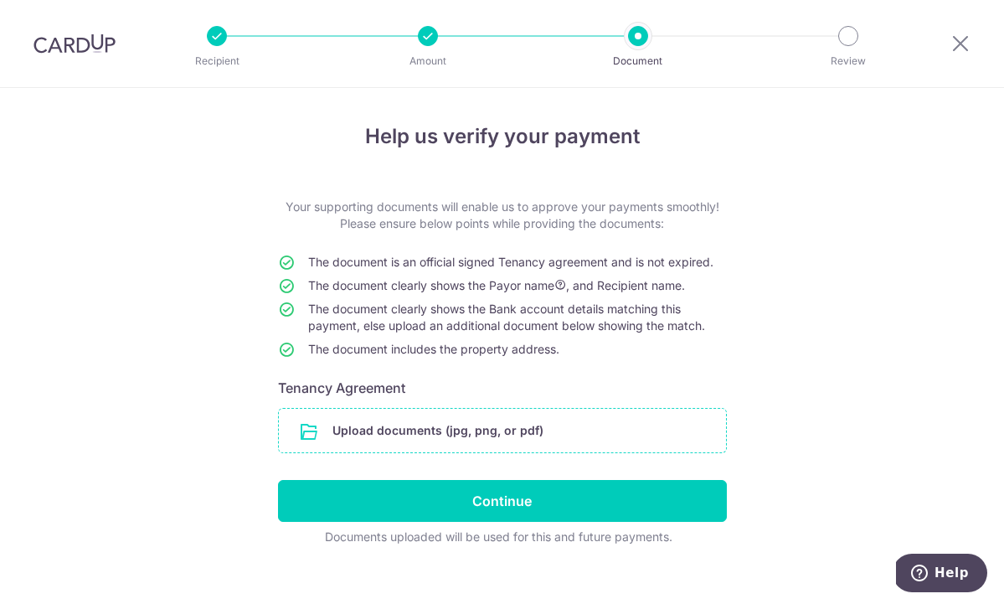
click at [511, 433] on input "file" at bounding box center [502, 431] width 447 height 44
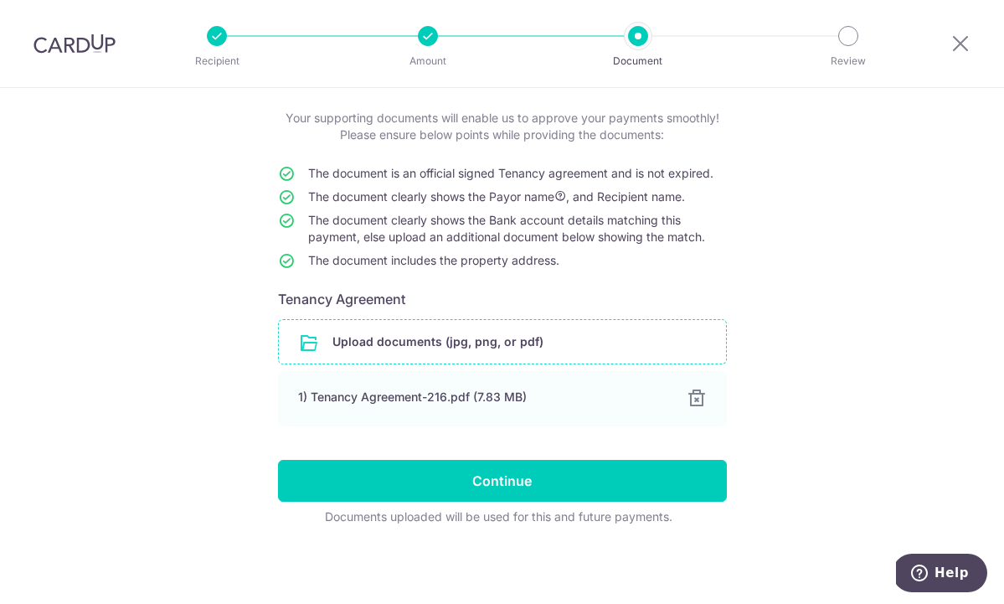
scroll to position [89, 0]
click at [354, 344] on input "file" at bounding box center [502, 342] width 447 height 44
click at [472, 340] on input "file" at bounding box center [502, 342] width 447 height 44
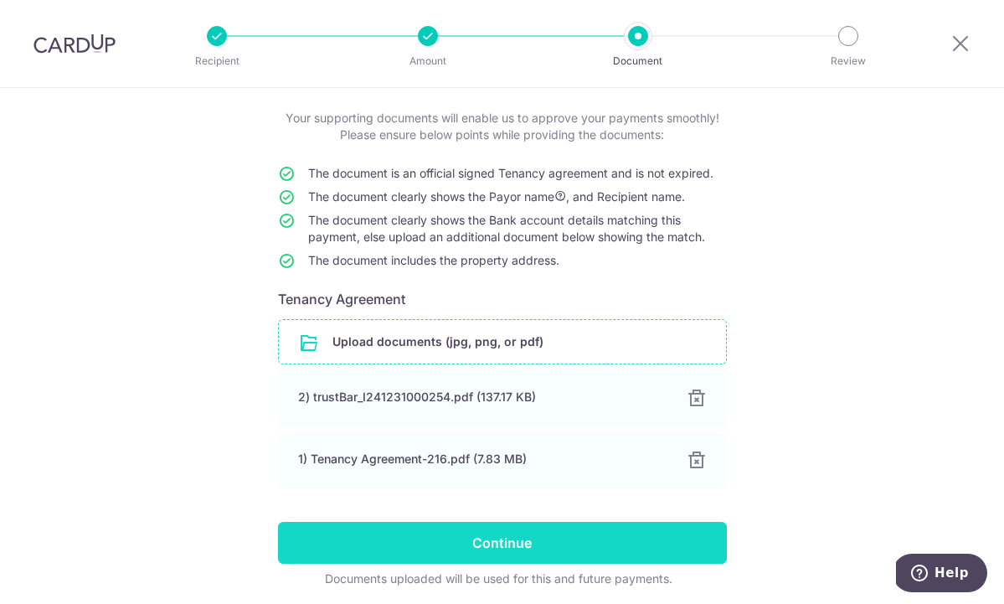
click at [430, 541] on input "Continue" at bounding box center [502, 543] width 449 height 42
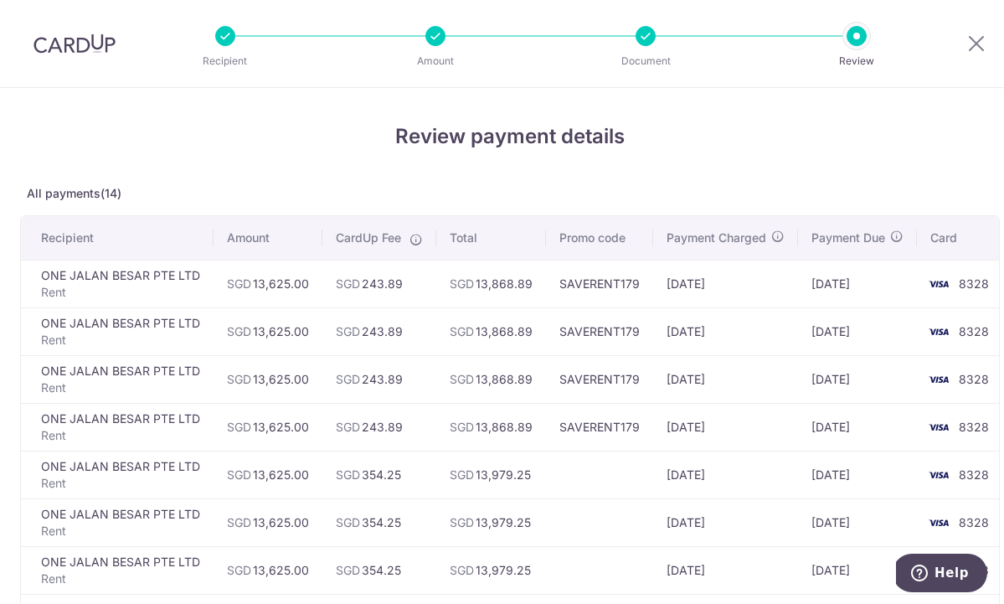
click at [917, 220] on th "Payment Due" at bounding box center [857, 238] width 119 height 44
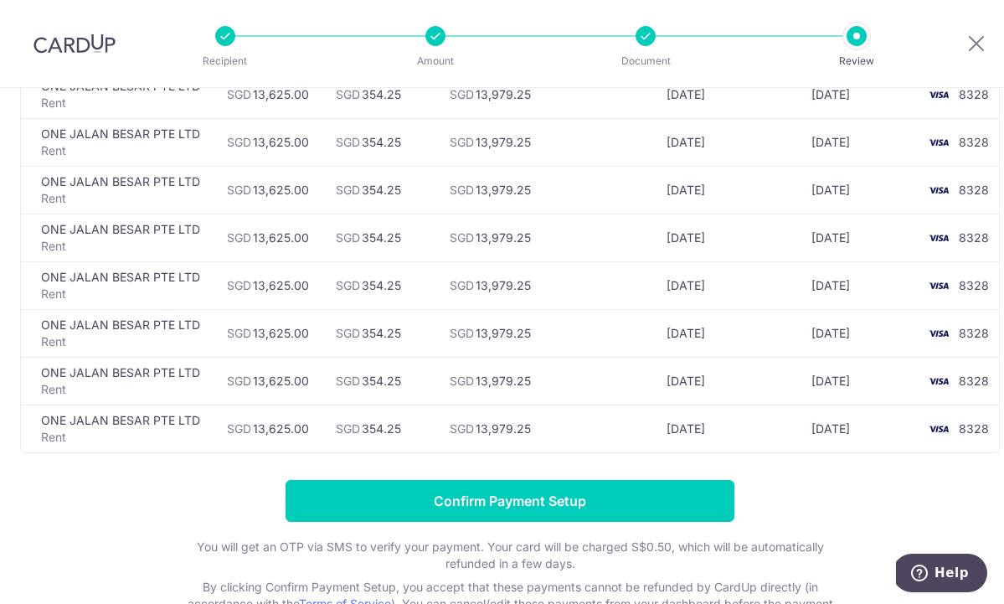
scroll to position [609, 0]
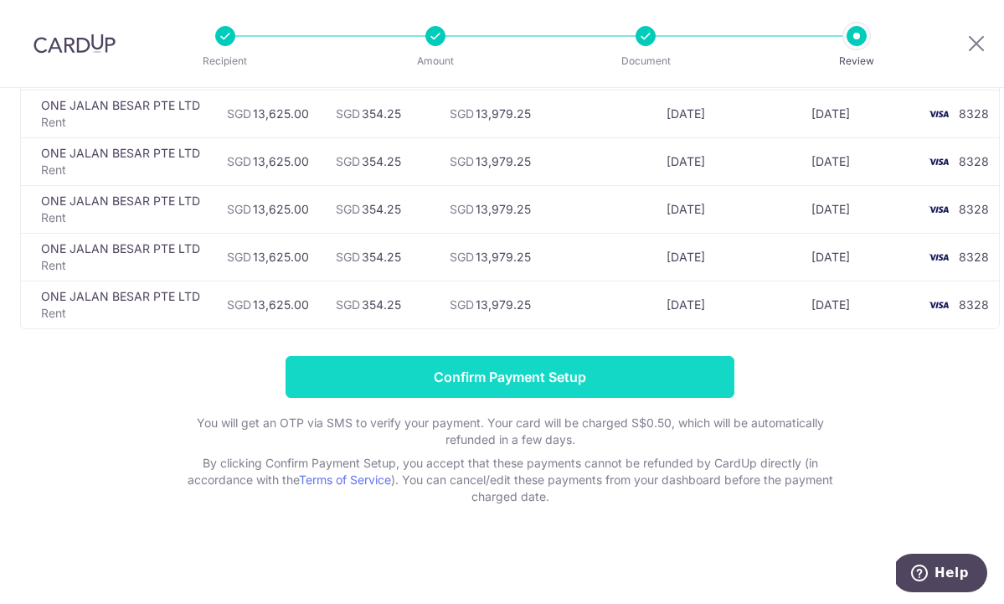
click at [507, 371] on input "Confirm Payment Setup" at bounding box center [509, 377] width 449 height 42
